Goal: Information Seeking & Learning: Learn about a topic

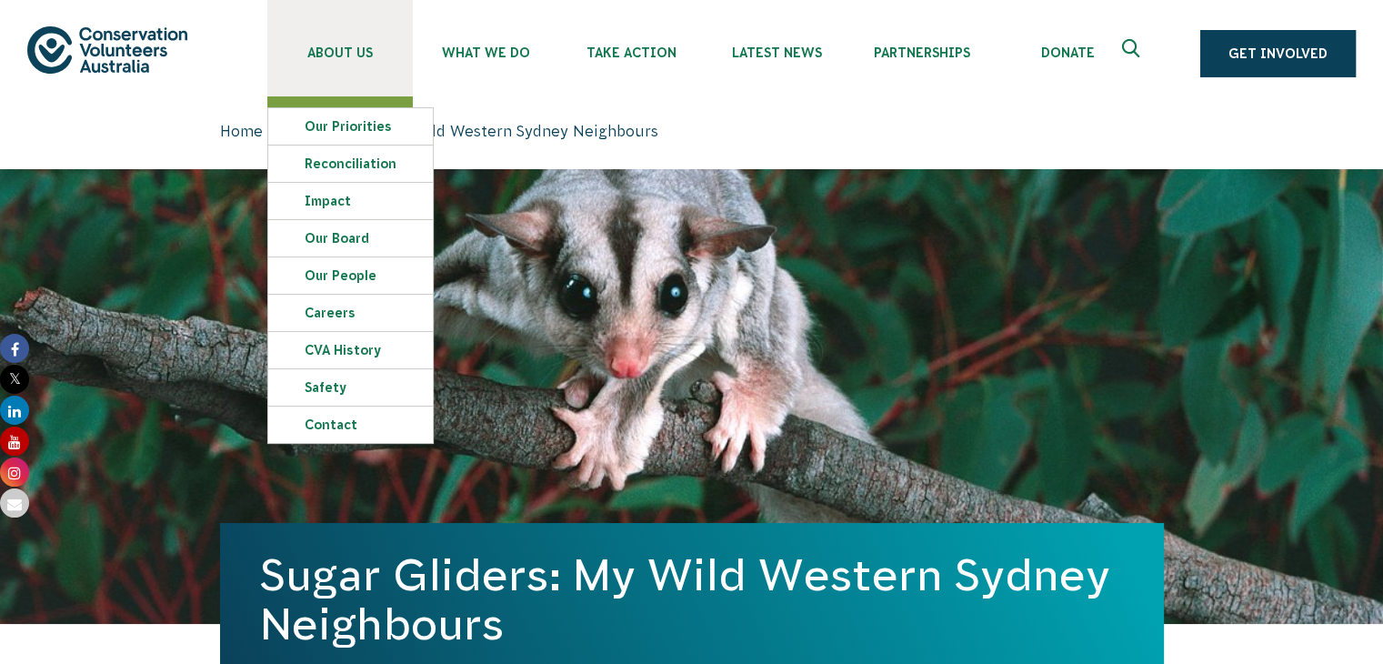
click at [353, 48] on span "About Us" at bounding box center [339, 52] width 145 height 15
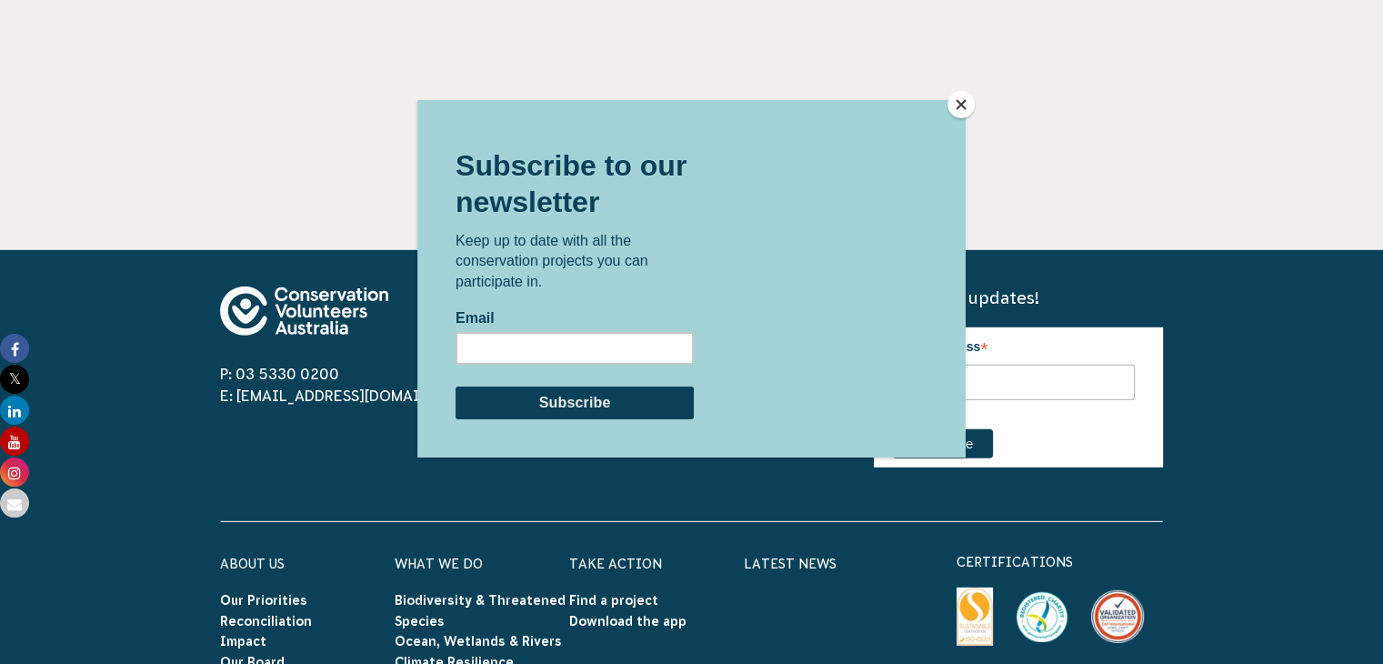
scroll to position [5284, 0]
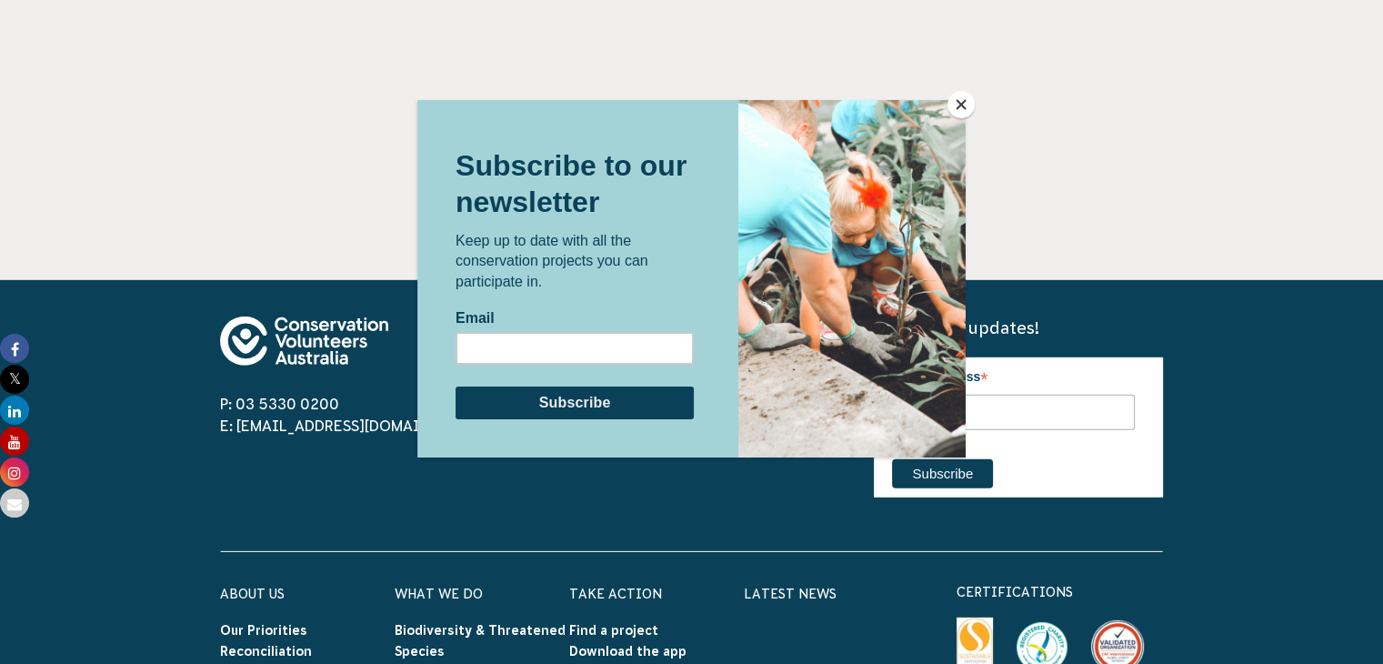
click at [953, 106] on button "Close" at bounding box center [960, 104] width 27 height 27
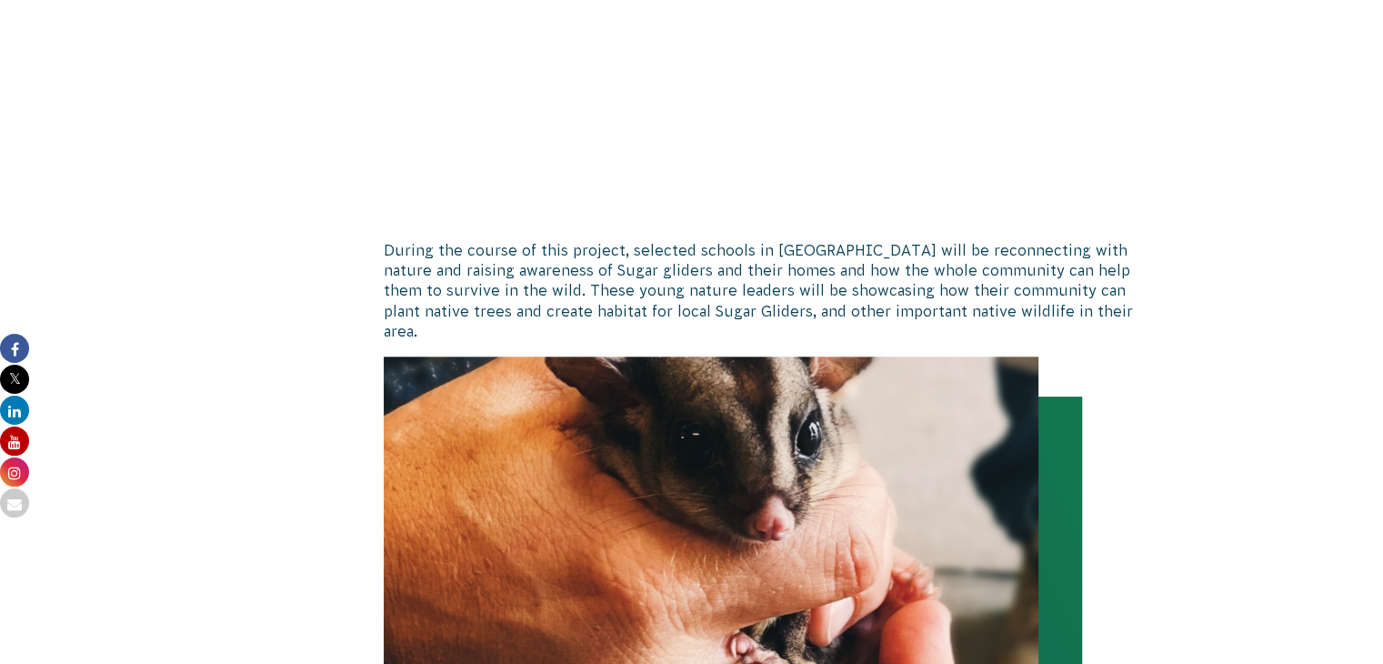
scroll to position [1739, 0]
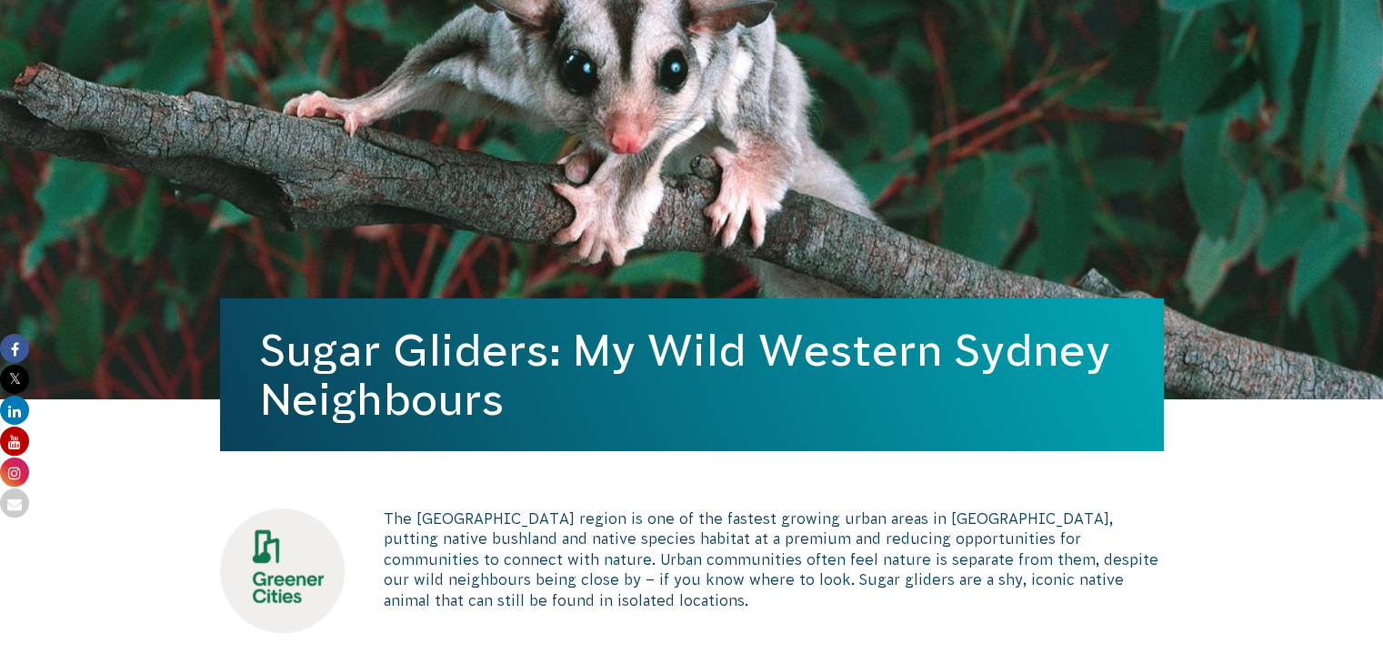
scroll to position [194, 0]
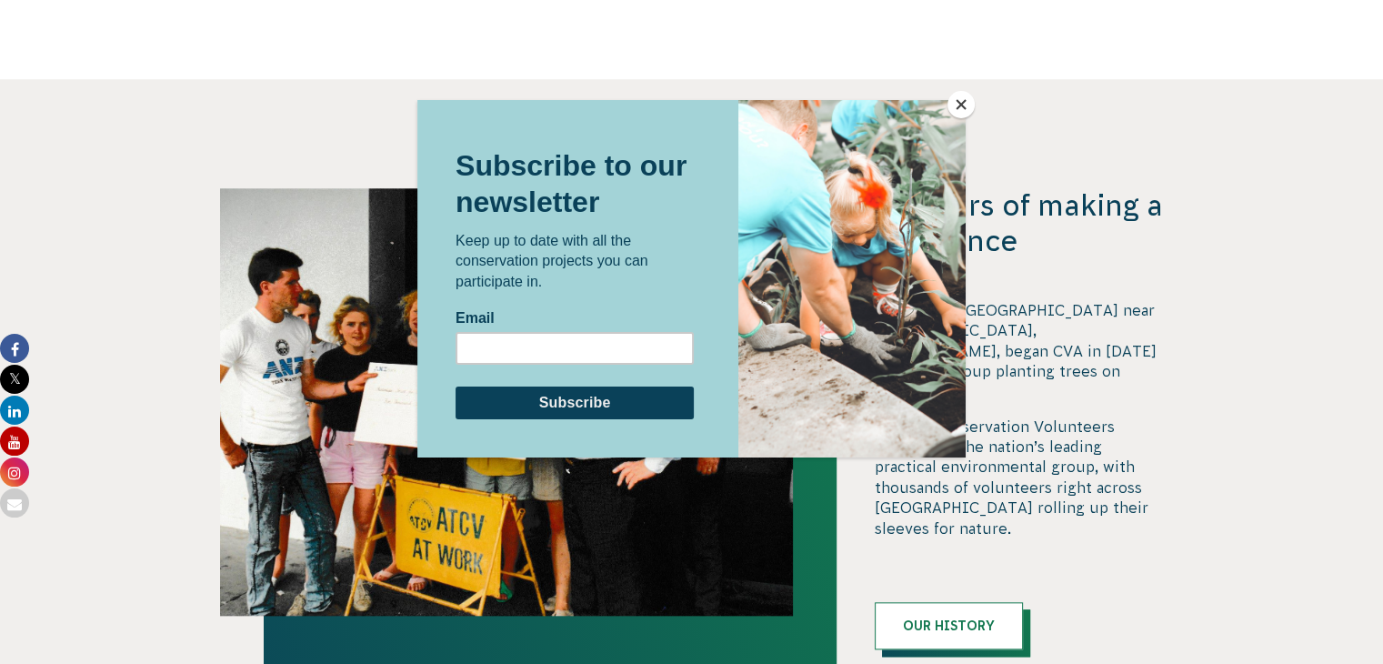
scroll to position [1727, 0]
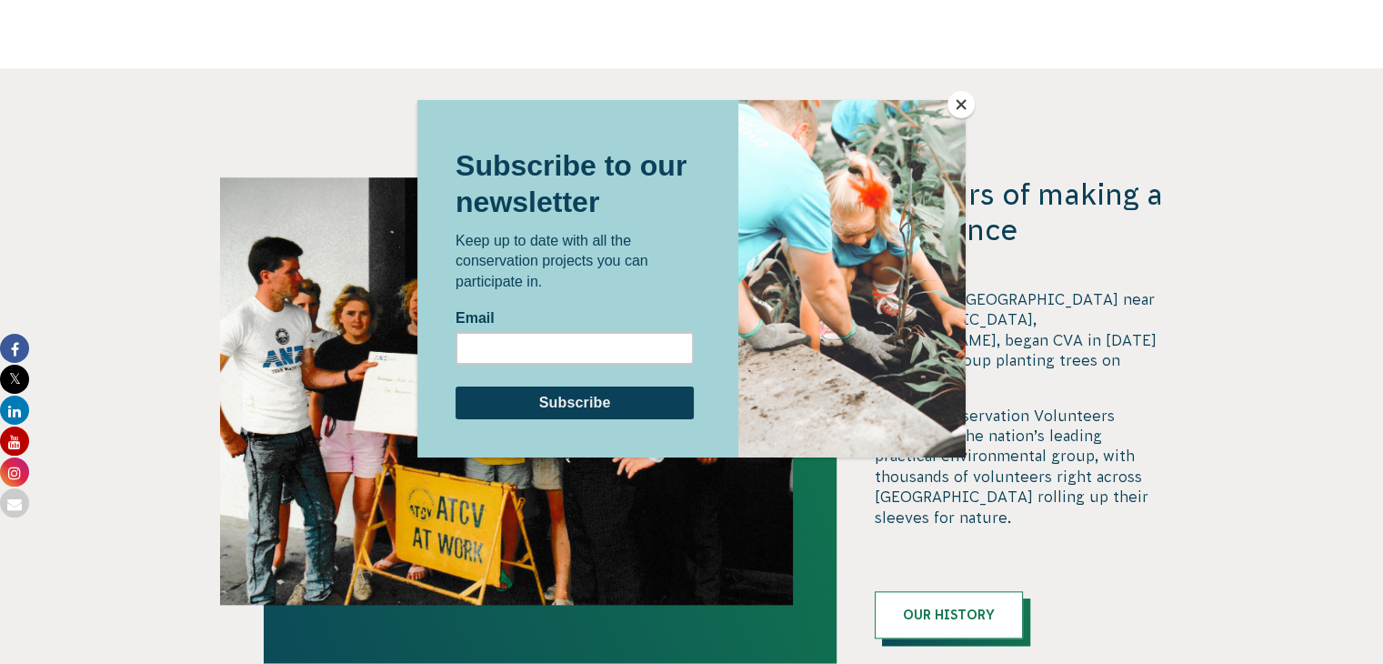
click at [962, 104] on button "Close" at bounding box center [960, 104] width 27 height 27
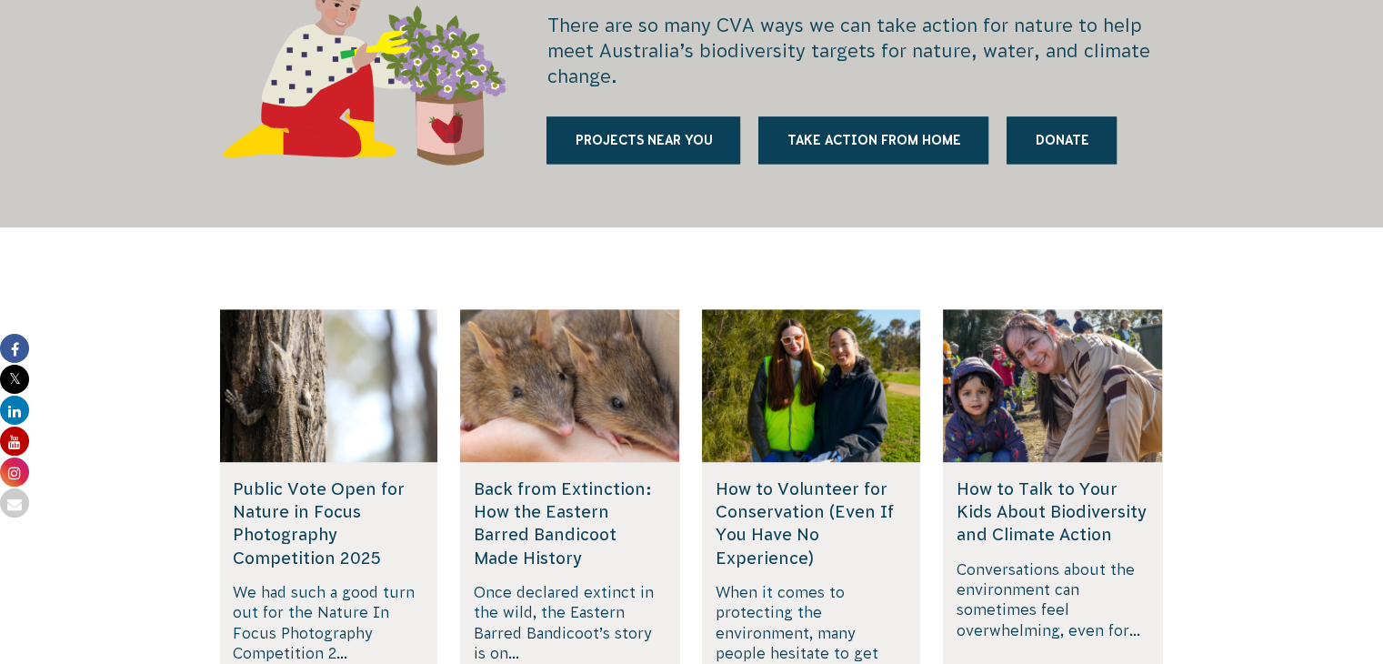
scroll to position [2636, 0]
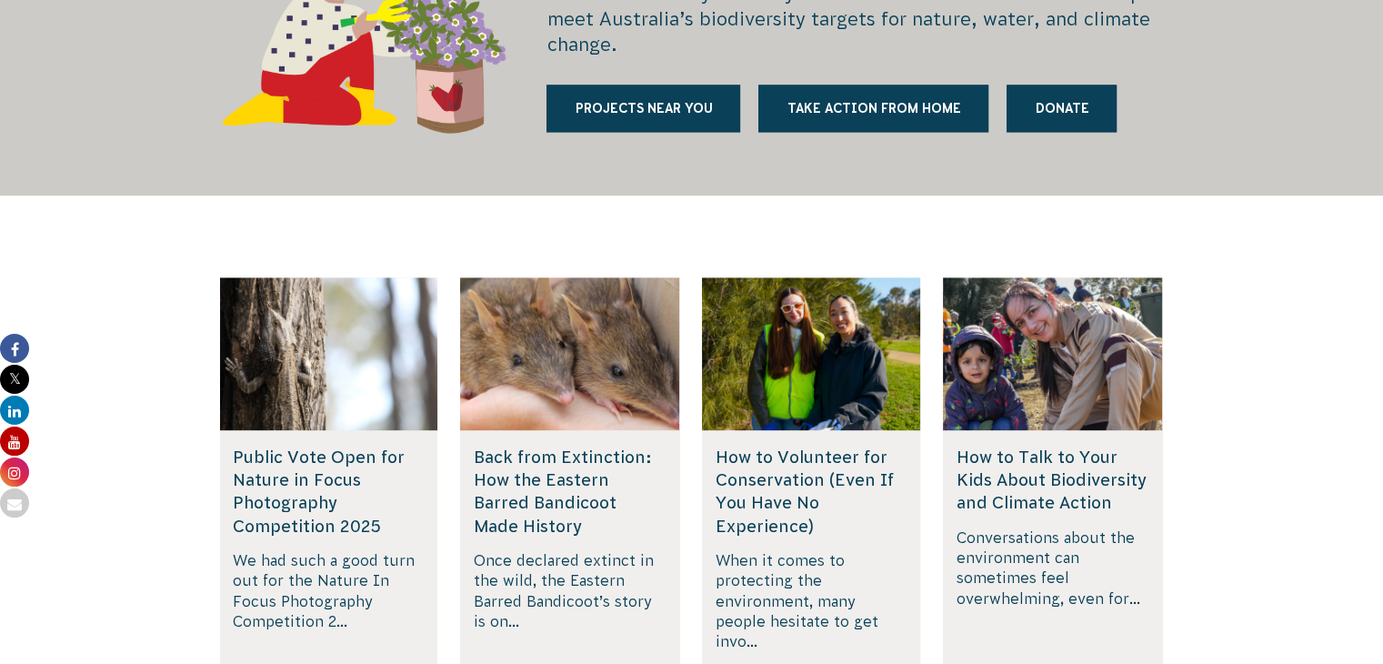
click at [511, 445] on h5 "Back from Extinction: How the Eastern Barred Bandicoot Made History" at bounding box center [570, 491] width 192 height 92
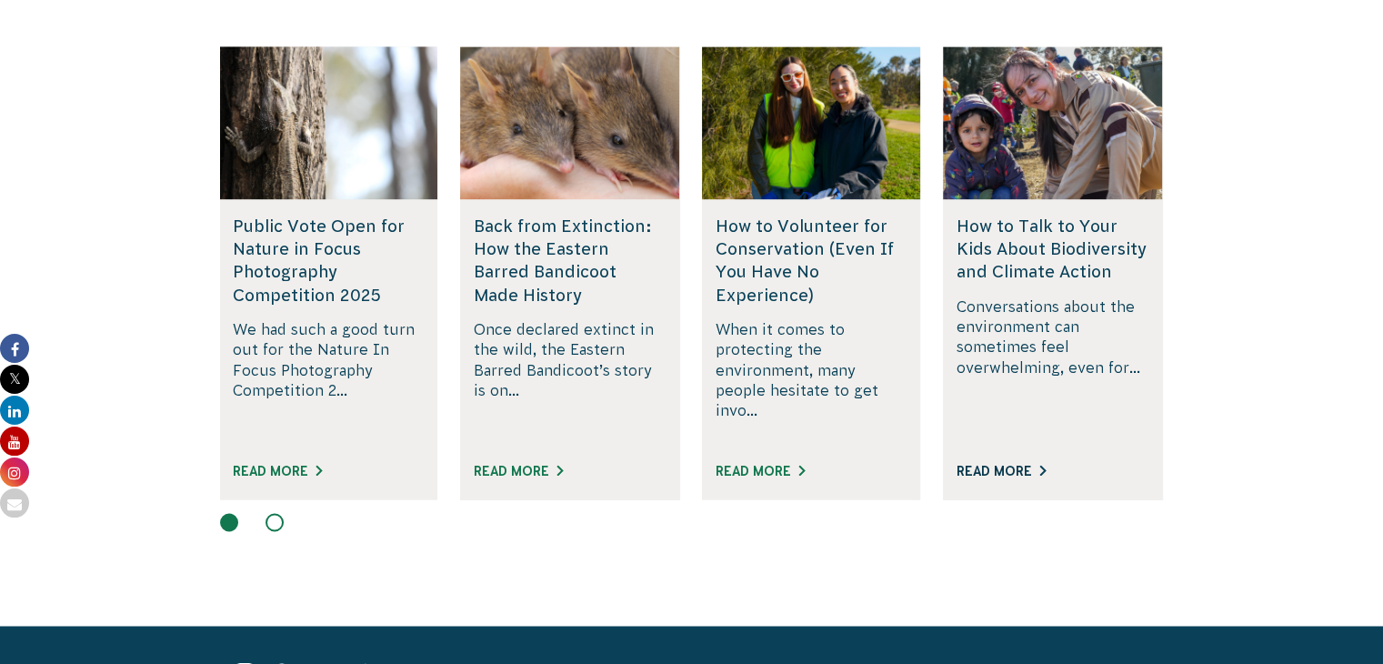
scroll to position [2909, 0]
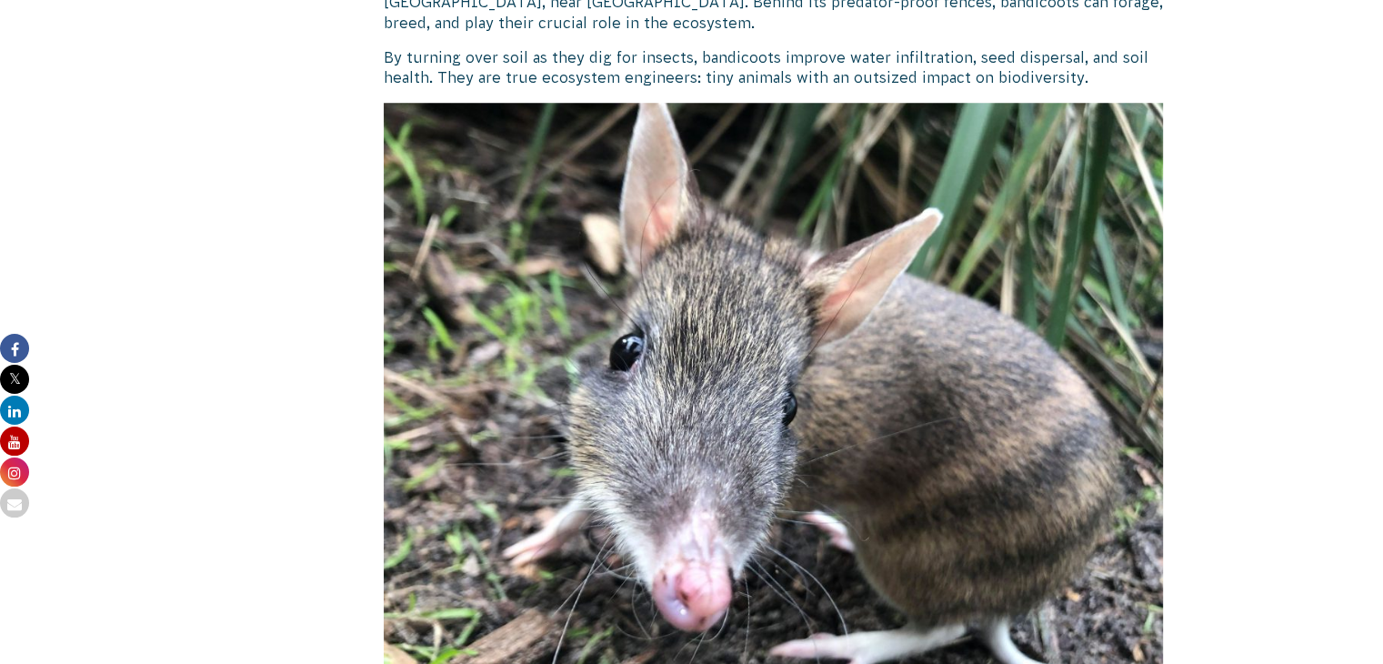
scroll to position [1559, 0]
